Goal: Task Accomplishment & Management: Complete application form

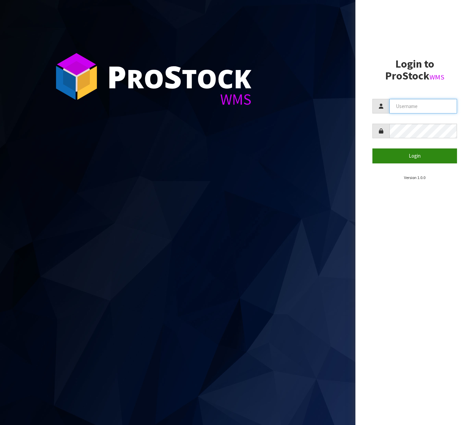
type input "[EMAIL_ADDRESS][DOMAIN_NAME]"
click at [426, 155] on button "Login" at bounding box center [414, 155] width 85 height 15
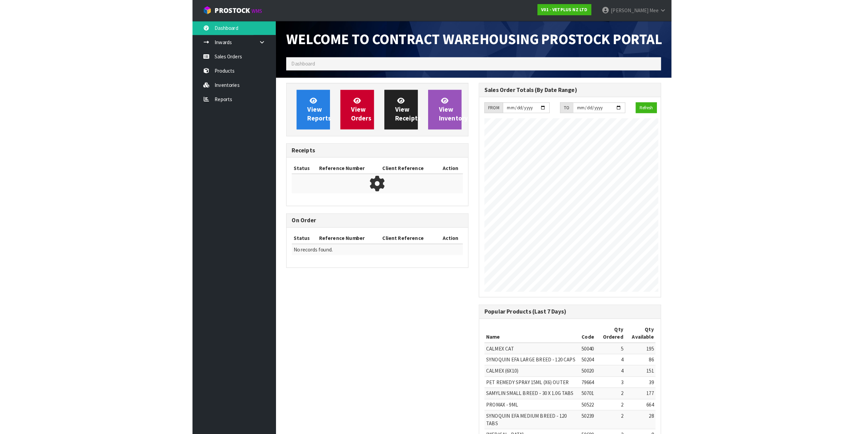
scroll to position [392, 189]
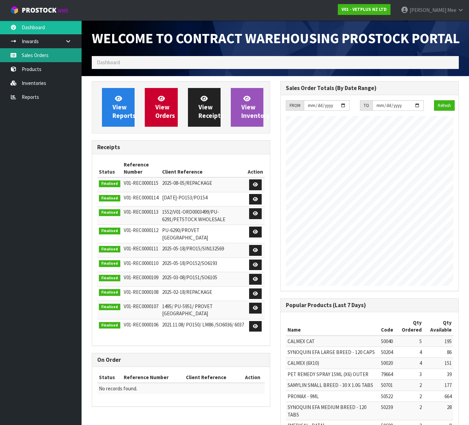
click at [28, 57] on link "Sales Orders" at bounding box center [41, 55] width 82 height 14
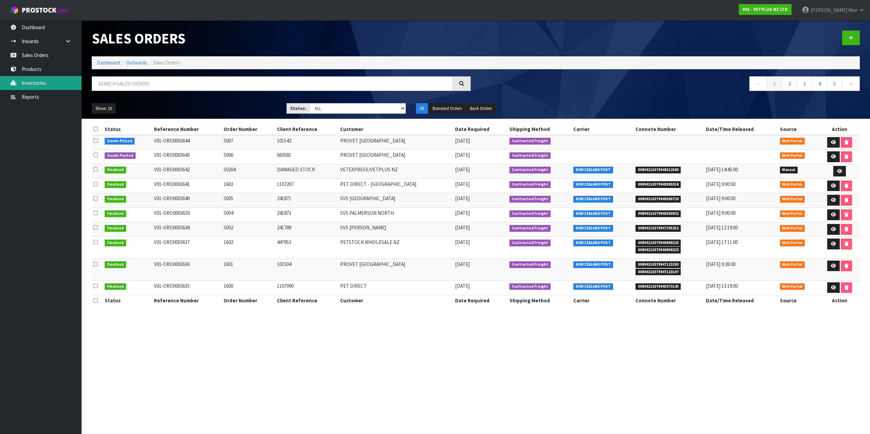
click at [33, 82] on link "Inventories" at bounding box center [41, 83] width 82 height 14
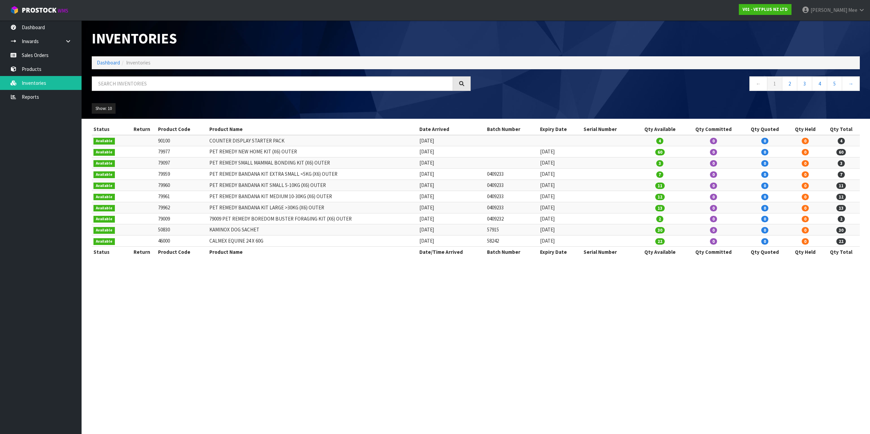
click at [44, 96] on div "Inventories Dashboard Inventories ← 1 2 3 4 5 → Show: 10 5 10 25 50 All Show St…" at bounding box center [435, 135] width 870 height 270
click at [29, 95] on link "Reports" at bounding box center [41, 97] width 82 height 14
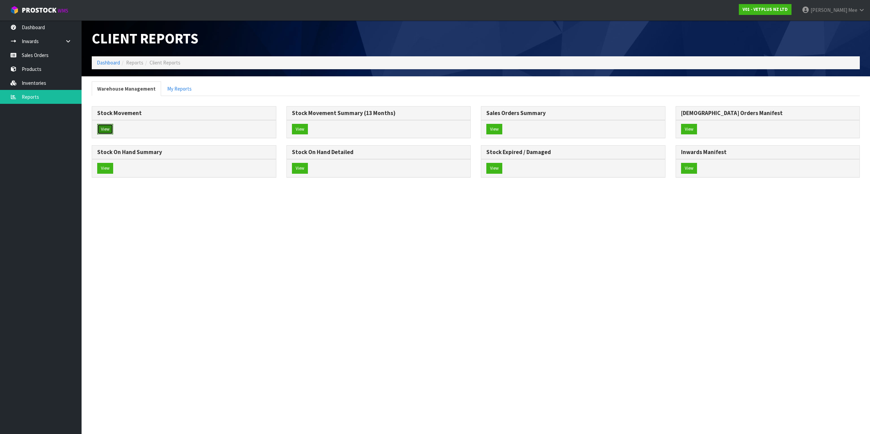
click at [101, 128] on button "View" at bounding box center [105, 129] width 16 height 11
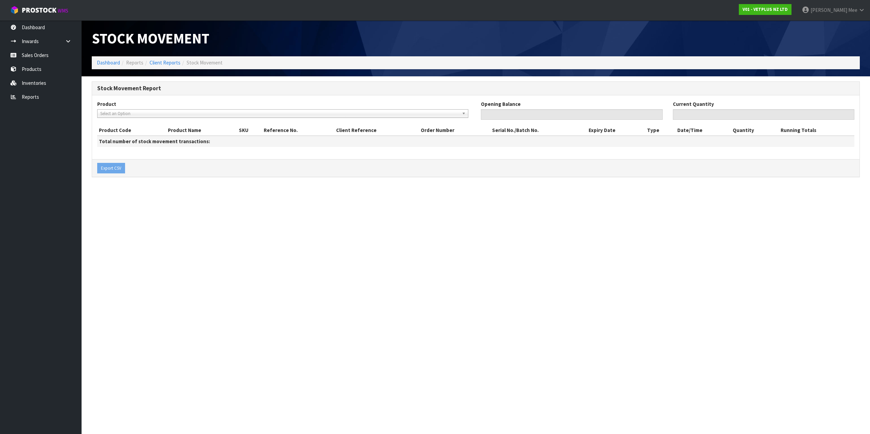
click at [114, 106] on label "Product" at bounding box center [106, 104] width 19 height 7
click at [0, 0] on select "40500 - SYNEQUIN HORSE 1000G 46000 - CALMEX EQUINE 24 X 60G 50005 - CALMEX DOG …" at bounding box center [0, 0] width 0 height 0
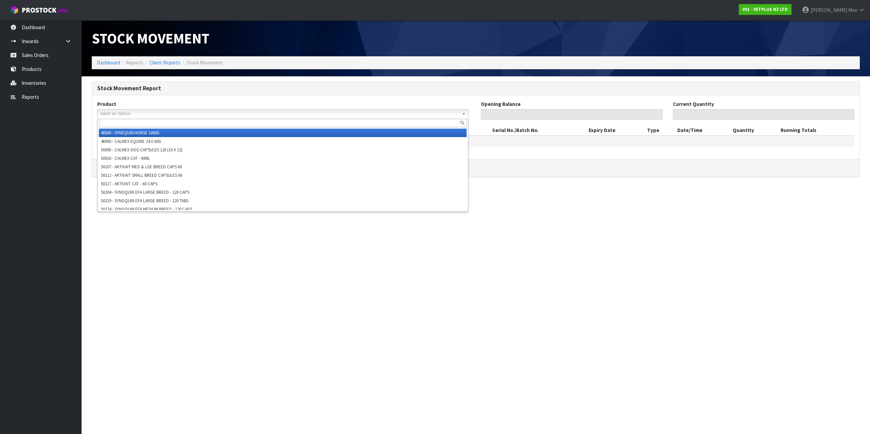
click at [119, 114] on span "Select an Option" at bounding box center [279, 114] width 359 height 8
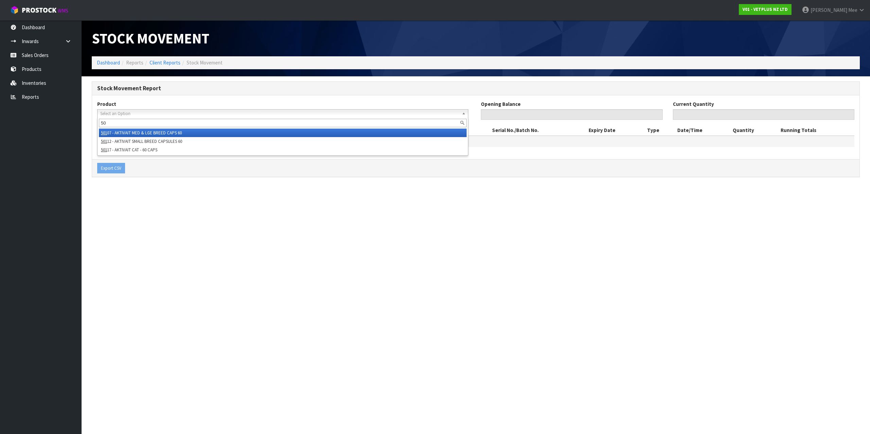
type input "5"
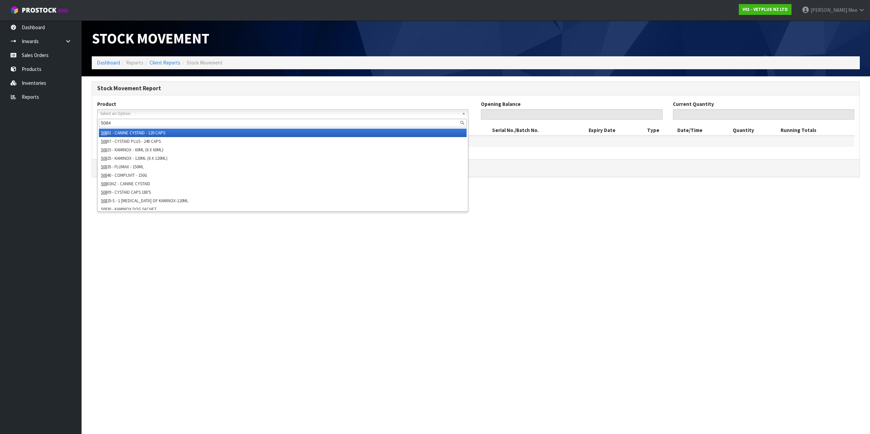
type input "50840"
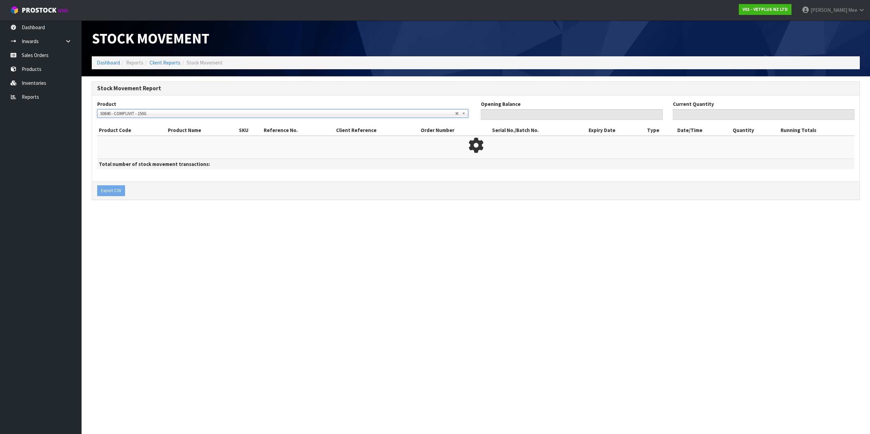
type input "30"
type input "0"
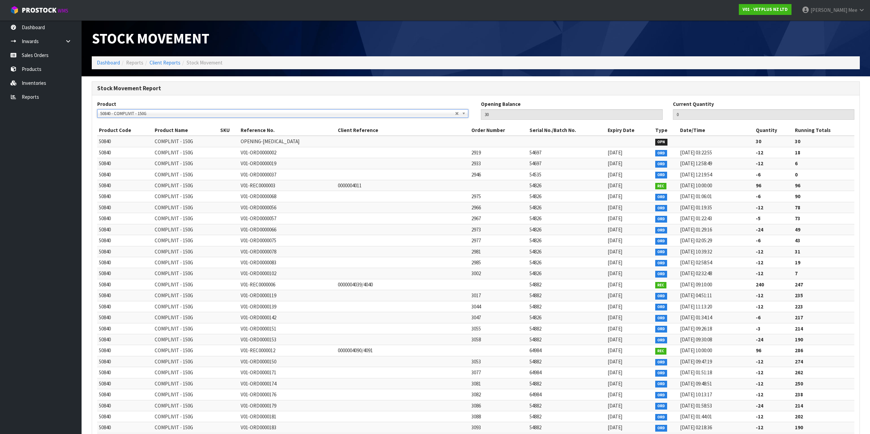
type input "0"
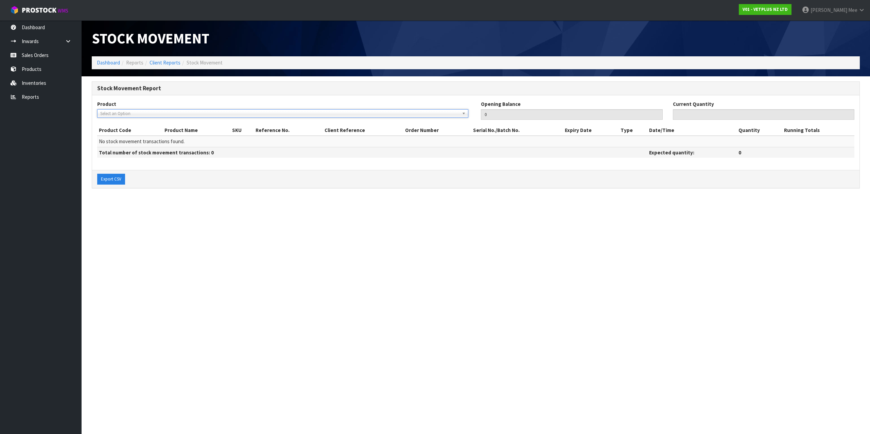
click at [121, 117] on div "Select an Option 50840 - COMPLIVIT - 150G" at bounding box center [282, 113] width 371 height 8
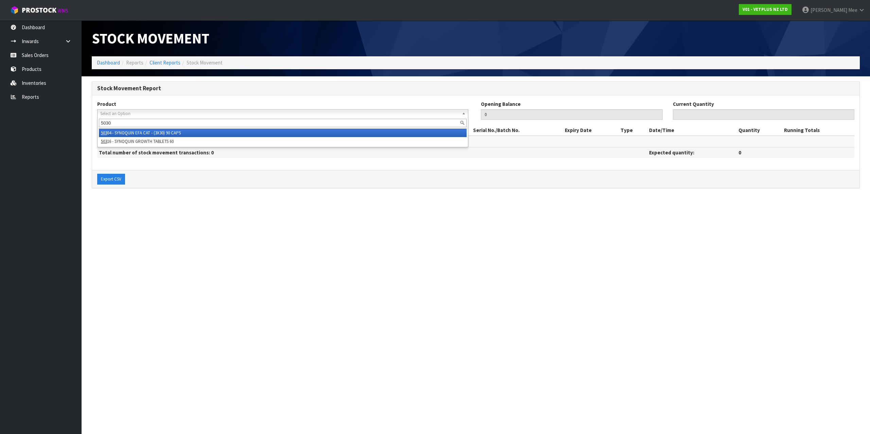
type input "50304"
type input "107"
type input "0"
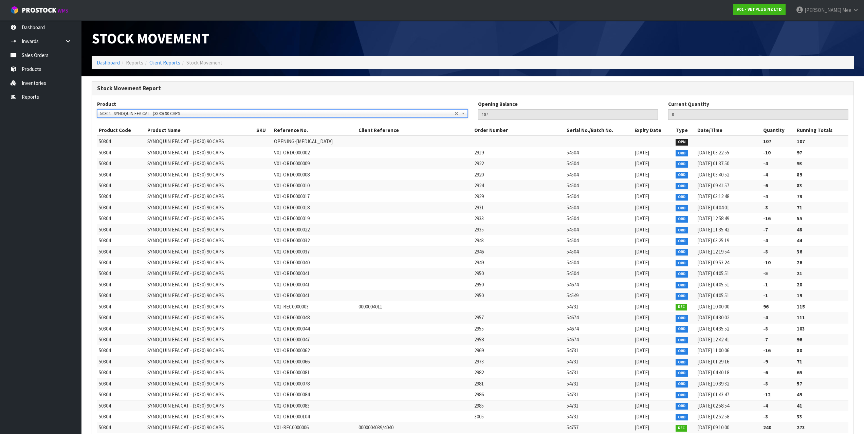
click at [121, 116] on span "50304 - SYNOQUIN EFA CAT - (3X30) 90 CAPS" at bounding box center [277, 114] width 355 height 8
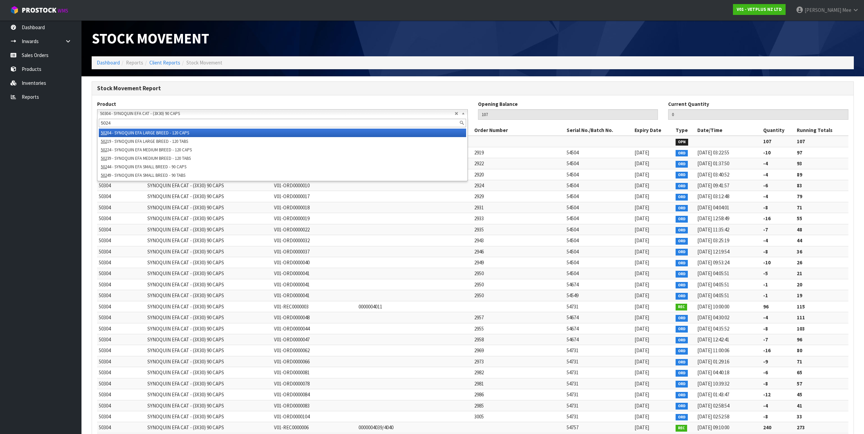
type input "50244"
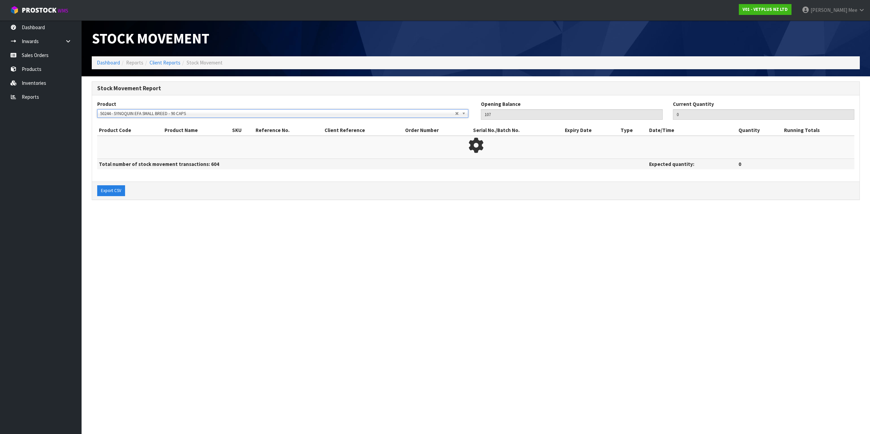
type input "21"
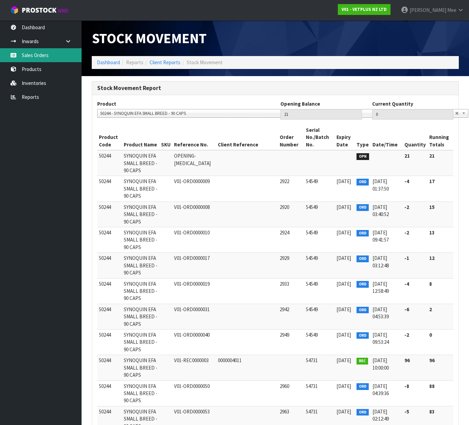
click at [32, 55] on link "Sales Orders" at bounding box center [41, 55] width 82 height 14
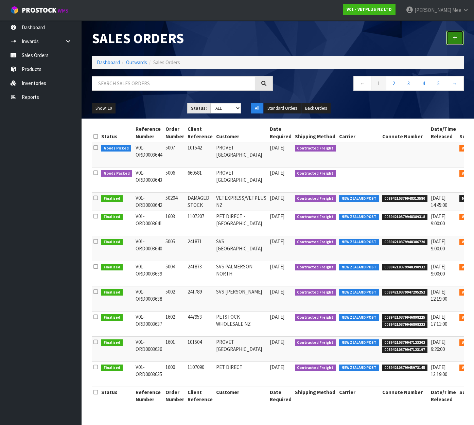
click at [453, 37] on icon at bounding box center [454, 37] width 5 height 5
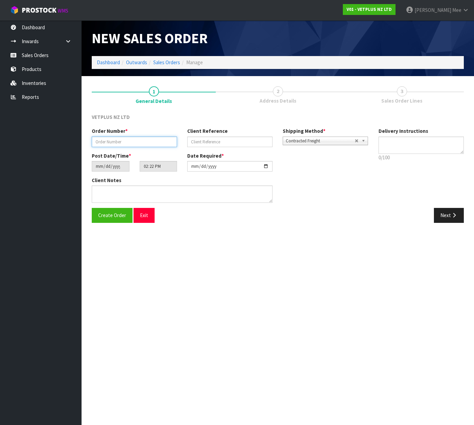
click at [141, 139] on input "text" at bounding box center [134, 142] width 85 height 11
type input "5008"
type input "59233"
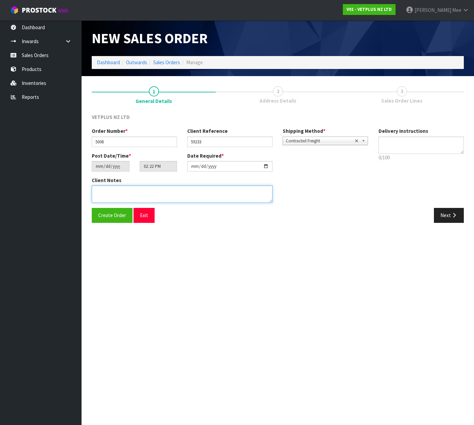
click at [137, 193] on textarea at bounding box center [182, 193] width 181 height 17
paste textarea "BACK ORDER:50809-W CYSTAID CAPSULES 180 (6 X 30CAPS) X 10"
drag, startPoint x: 120, startPoint y: 189, endPoint x: 133, endPoint y: 196, distance: 15.0
click at [121, 189] on textarea at bounding box center [182, 193] width 181 height 17
type textarea "BACK ORDER: 50809-W CYSTAID CAPSULES 180 (6 X 30CAPS) X 10"
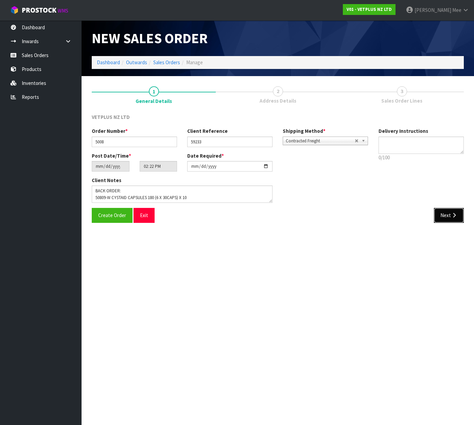
click at [441, 214] on button "Next" at bounding box center [449, 215] width 30 height 15
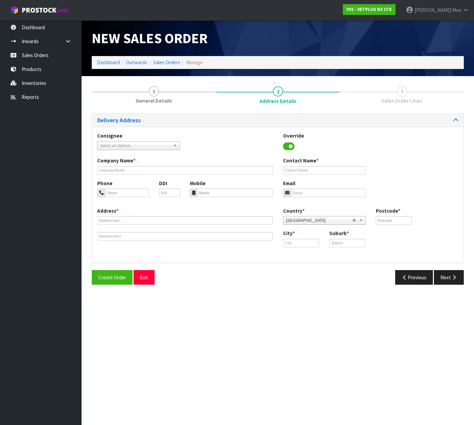
click at [122, 144] on span "Select an Option" at bounding box center [135, 146] width 70 height 8
type input "fortis"
click at [143, 178] on li "[PERSON_NAME] - FORTIS" at bounding box center [138, 178] width 79 height 8
type input "FORTIS"
type input "[STREET_ADDRESS]"
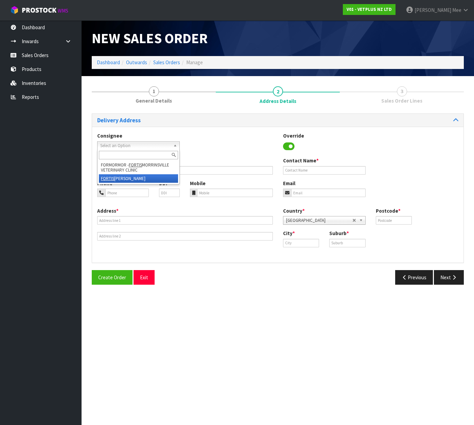
type input "7910"
type input "TIMARU"
type input "WASHDYKE"
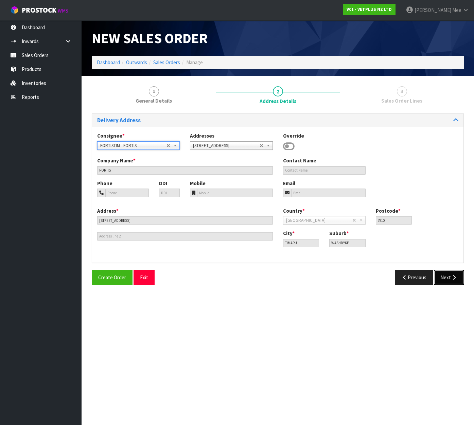
click at [445, 275] on button "Next" at bounding box center [449, 277] width 30 height 15
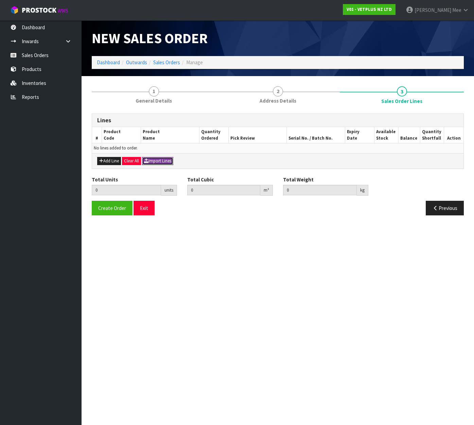
click at [153, 161] on button "Import Lines" at bounding box center [157, 161] width 31 height 8
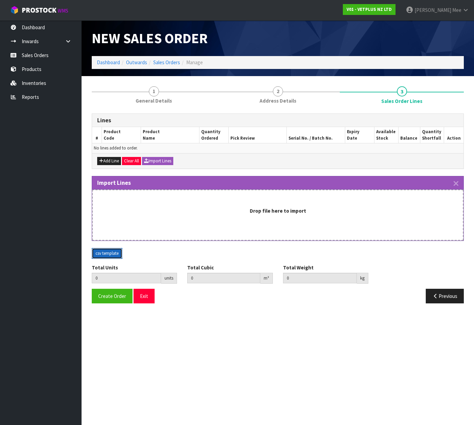
click at [109, 252] on button "csv template" at bounding box center [107, 253] width 31 height 11
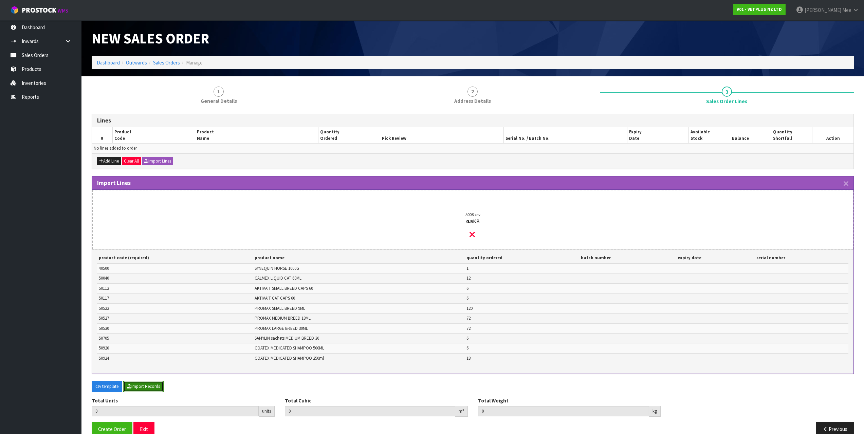
click at [151, 389] on button "Import Records" at bounding box center [143, 386] width 40 height 11
type input "319"
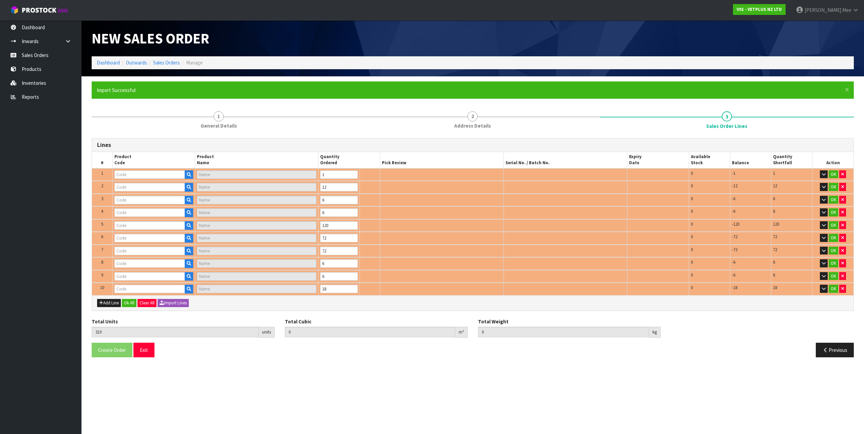
type input "40500"
type input "SYNEQUIN HORSE 1000G"
type input "50117"
type input "AKTIVAIT CAT - 60 CAPS"
type input "50527"
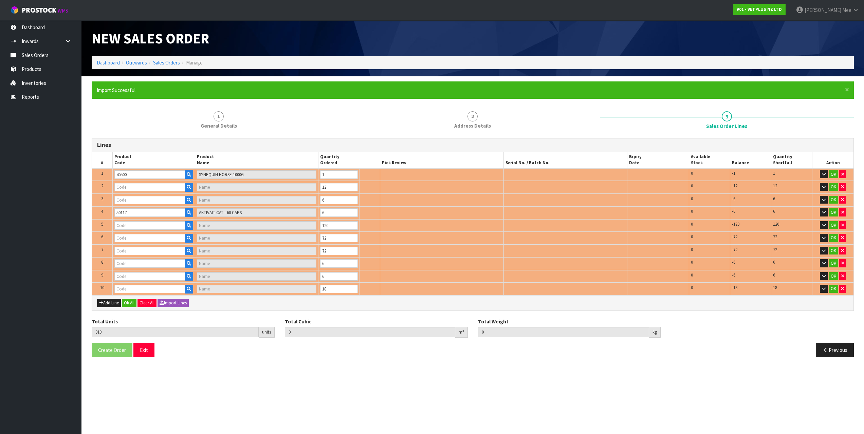
type input "PROMAX - 18ML"
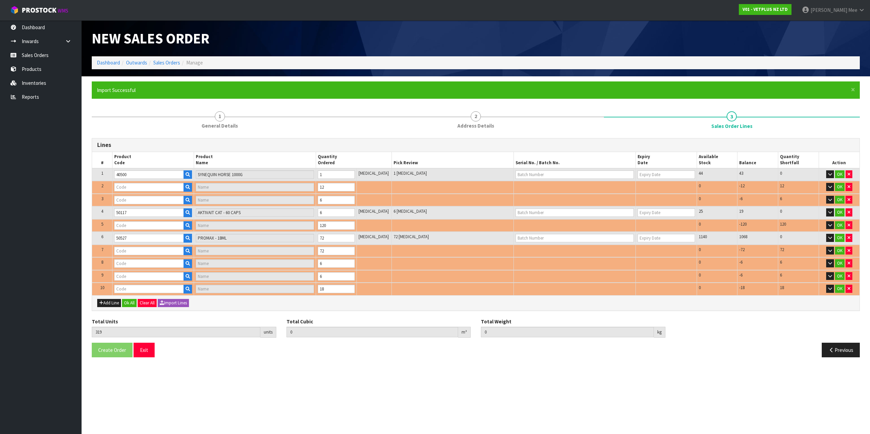
type input "50522"
type input "PROMAX - 9ML"
type input "50040"
type input "CALMEX CAT"
type input "50112"
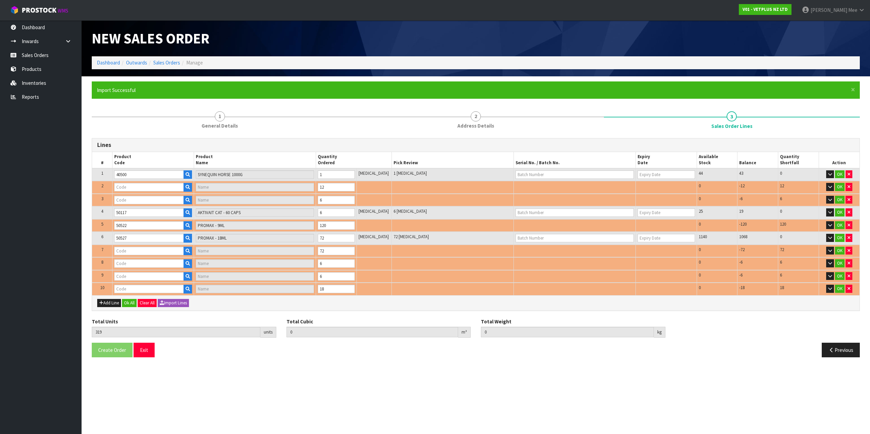
type input "AKTIVAIT SMALL BREED CAPSULES 60"
type input "50705"
type input "SAMYLIN MEDIUM BREED SACHETS 30"
type input "50920"
type input "COATEX MEDICATED SHAMPOO - 500ML"
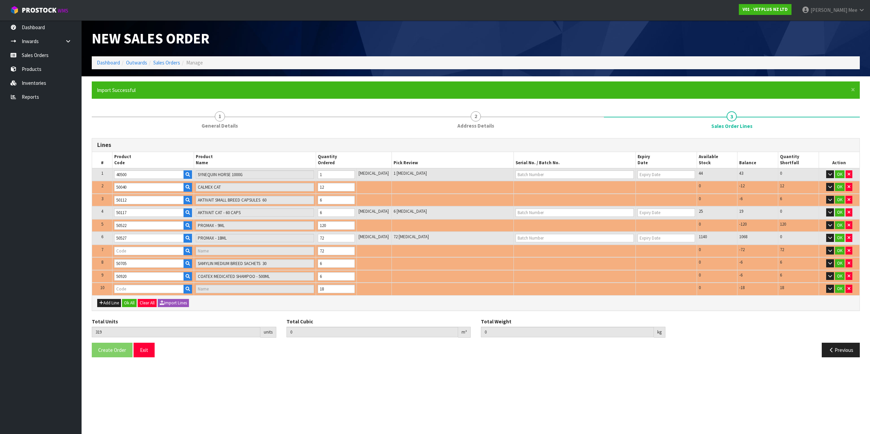
type input "50530"
type input "PROMAX - 30ML"
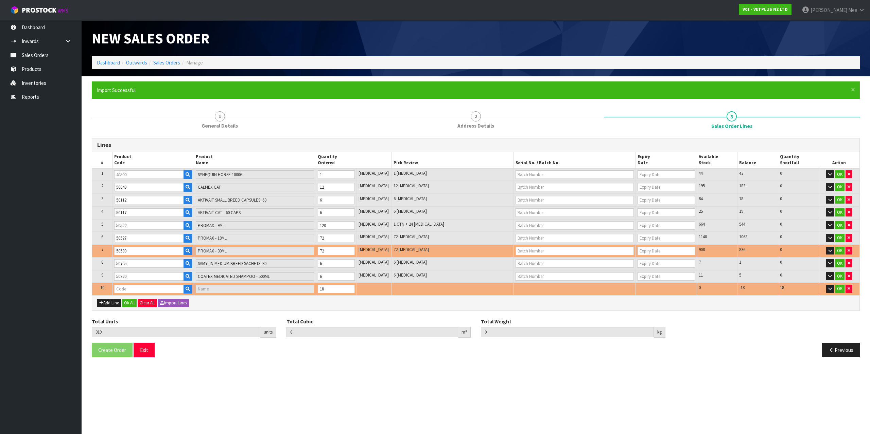
type input "0.143178"
type input "31.67"
type input "50924"
type input "COATEX MEDICATED SHAMPOO - 250ML"
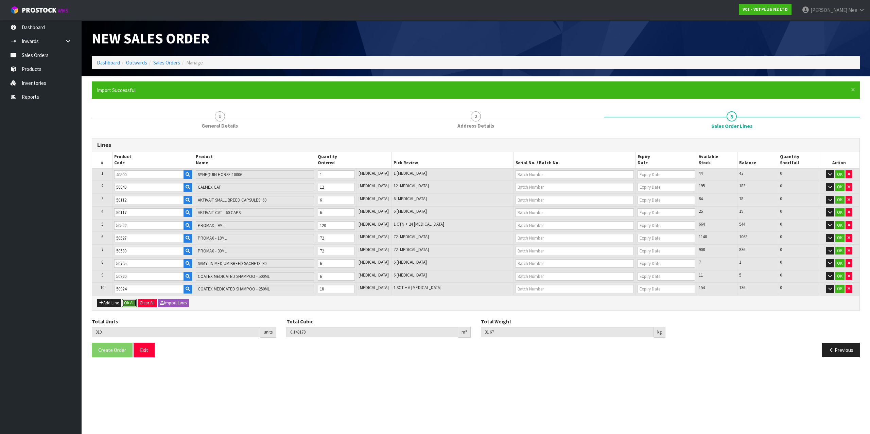
click at [127, 303] on button "Ok All" at bounding box center [129, 303] width 15 height 8
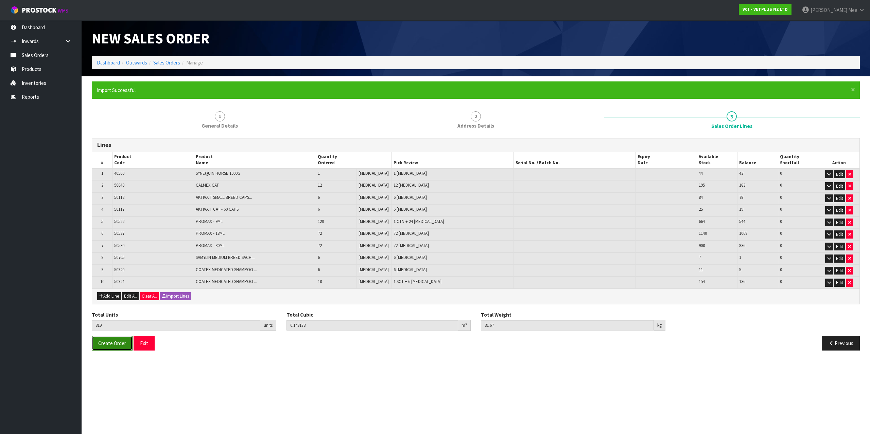
click at [115, 343] on span "Create Order" at bounding box center [112, 343] width 28 height 6
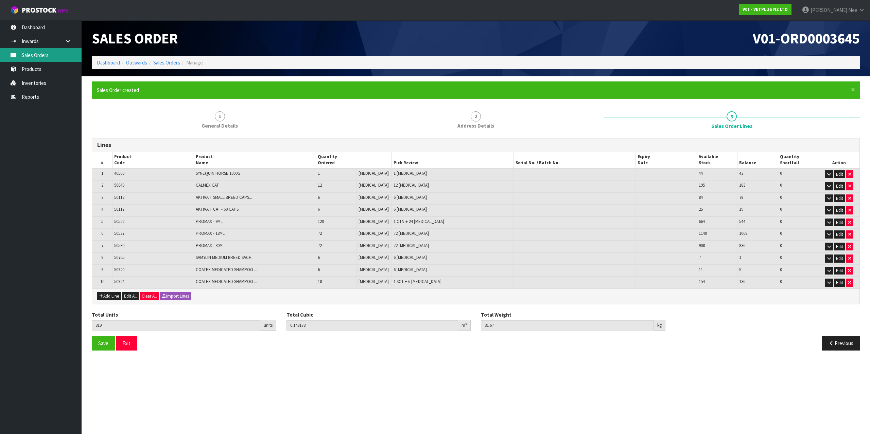
click at [23, 53] on link "Sales Orders" at bounding box center [41, 55] width 82 height 14
